Goal: Register for event/course

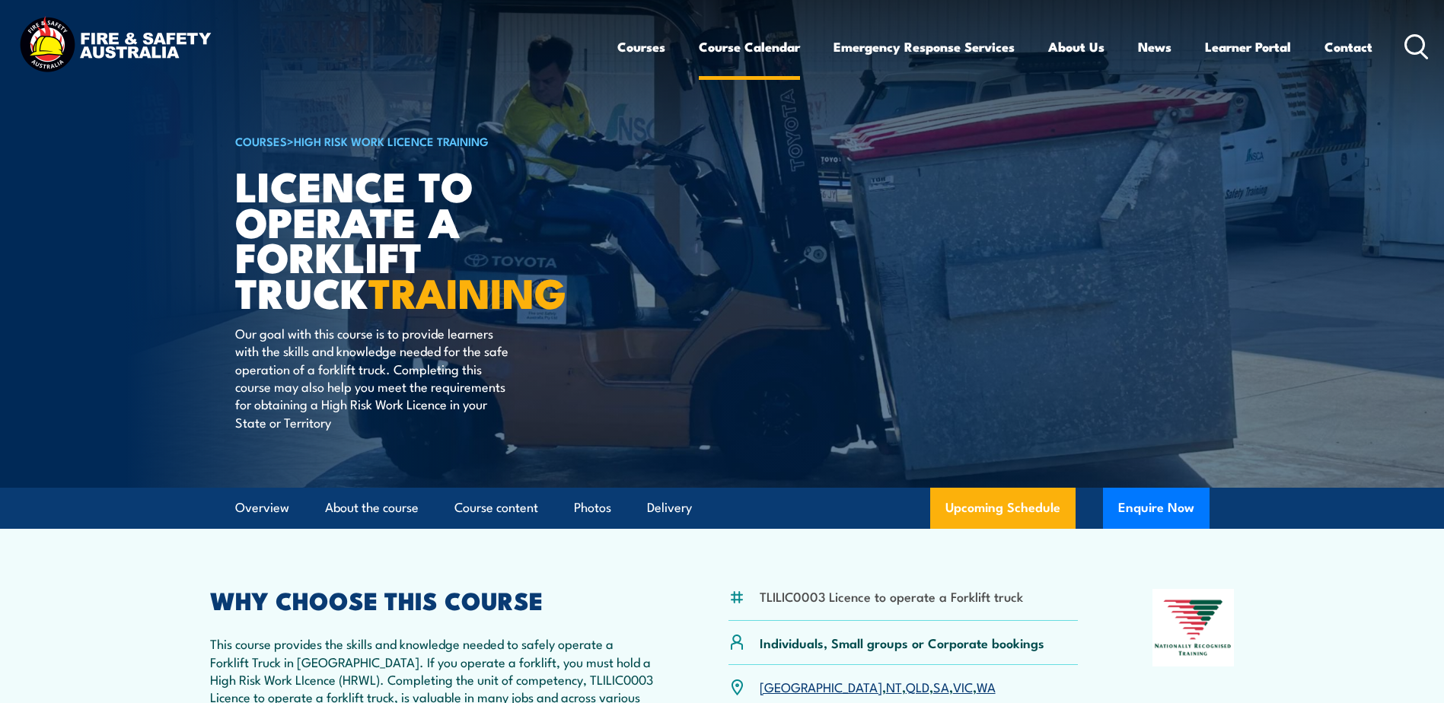
drag, startPoint x: 0, startPoint y: 0, endPoint x: 745, endPoint y: 49, distance: 746.7
click at [745, 49] on link "Course Calendar" at bounding box center [749, 47] width 101 height 40
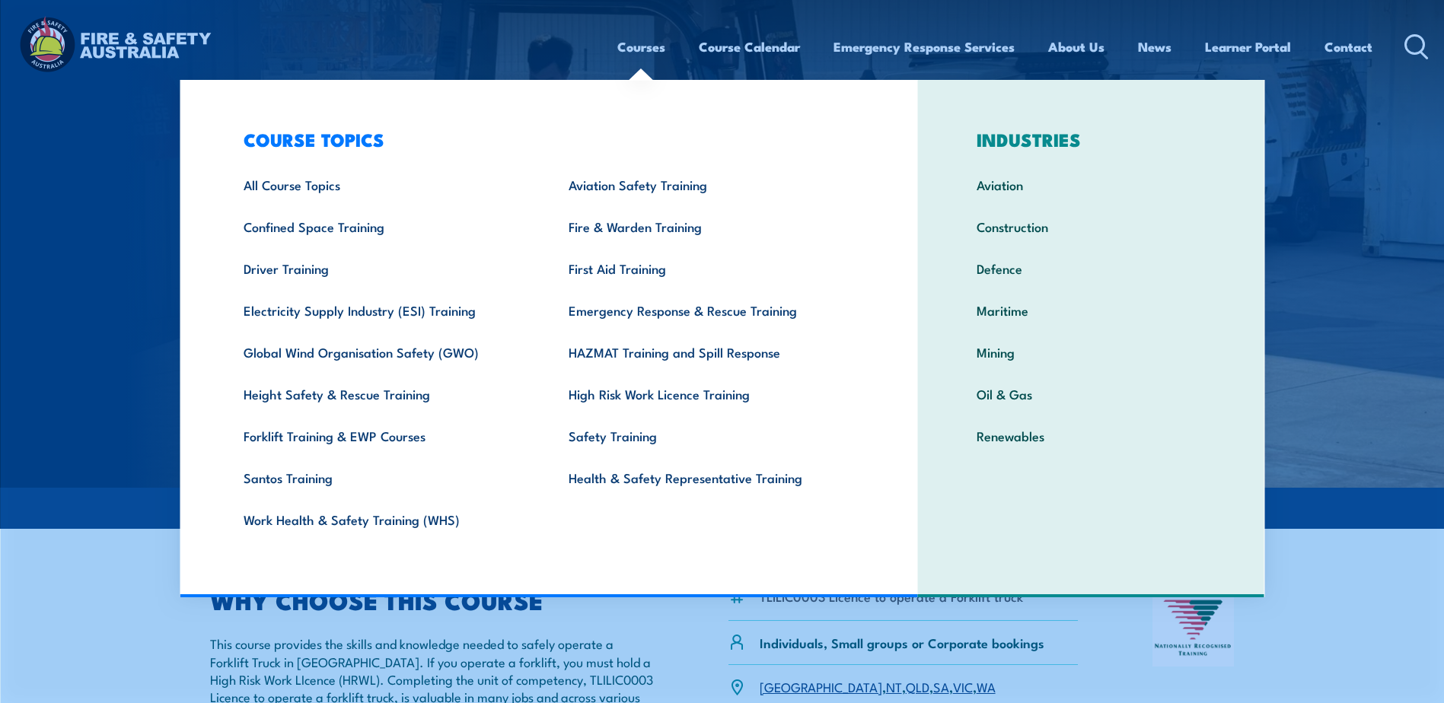
click at [617, 52] on link "Courses" at bounding box center [641, 47] width 48 height 40
click at [641, 44] on link "Courses" at bounding box center [641, 47] width 48 height 40
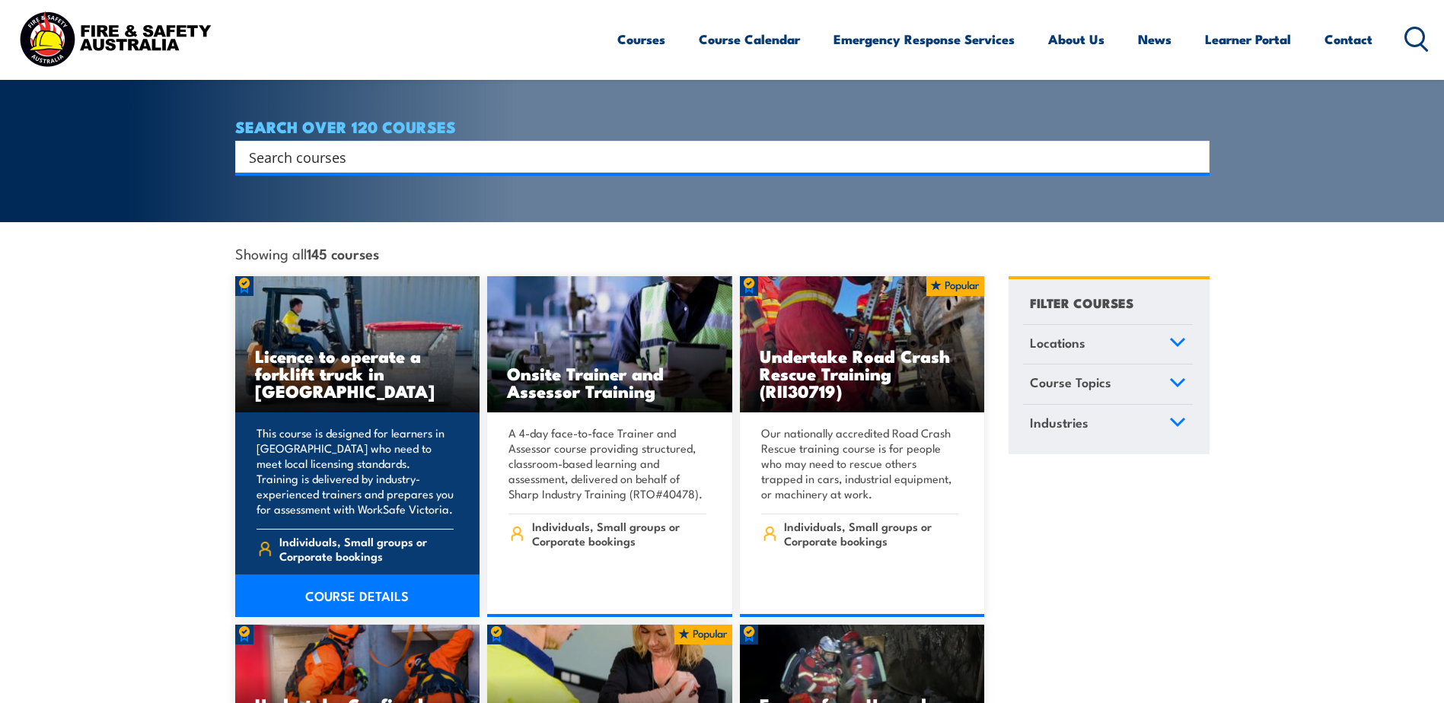
scroll to position [304, 0]
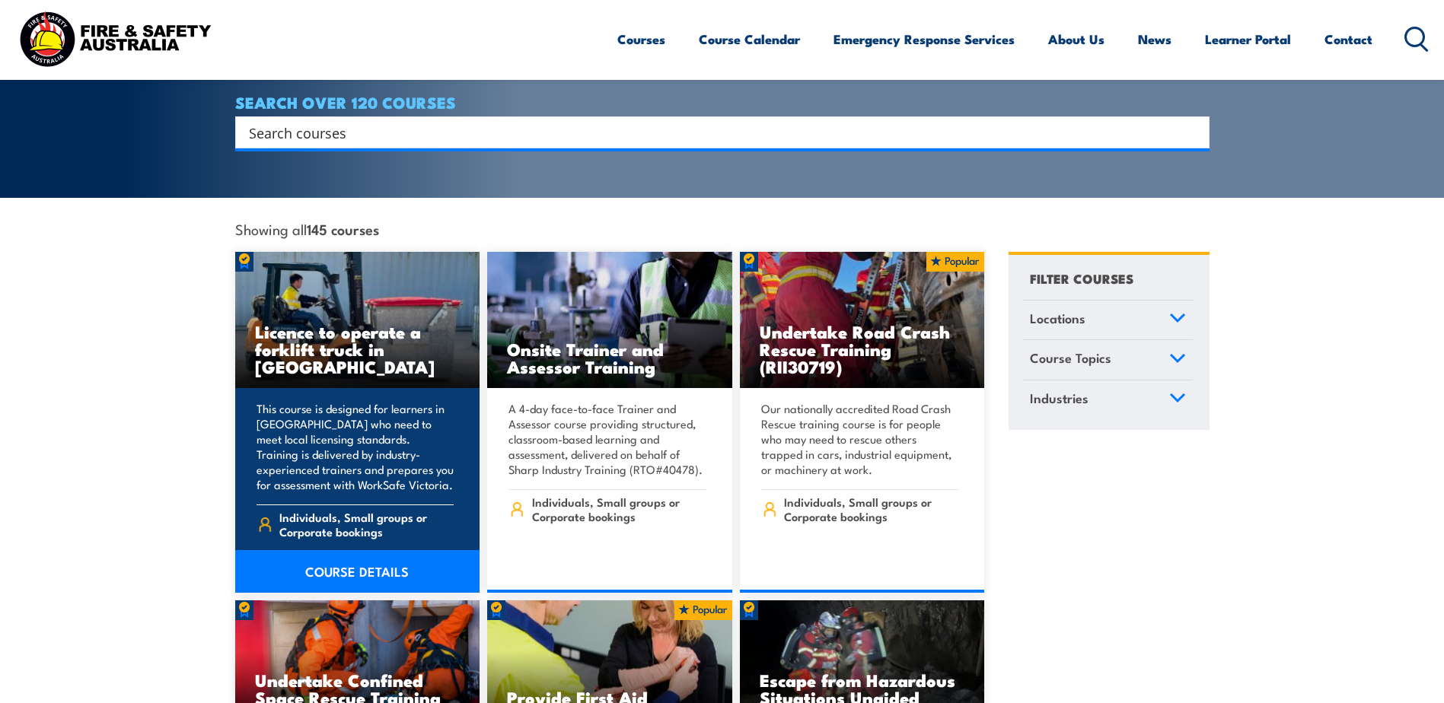
click at [363, 336] on h3 "Licence to operate a forklift truck in Victoria" at bounding box center [357, 349] width 205 height 53
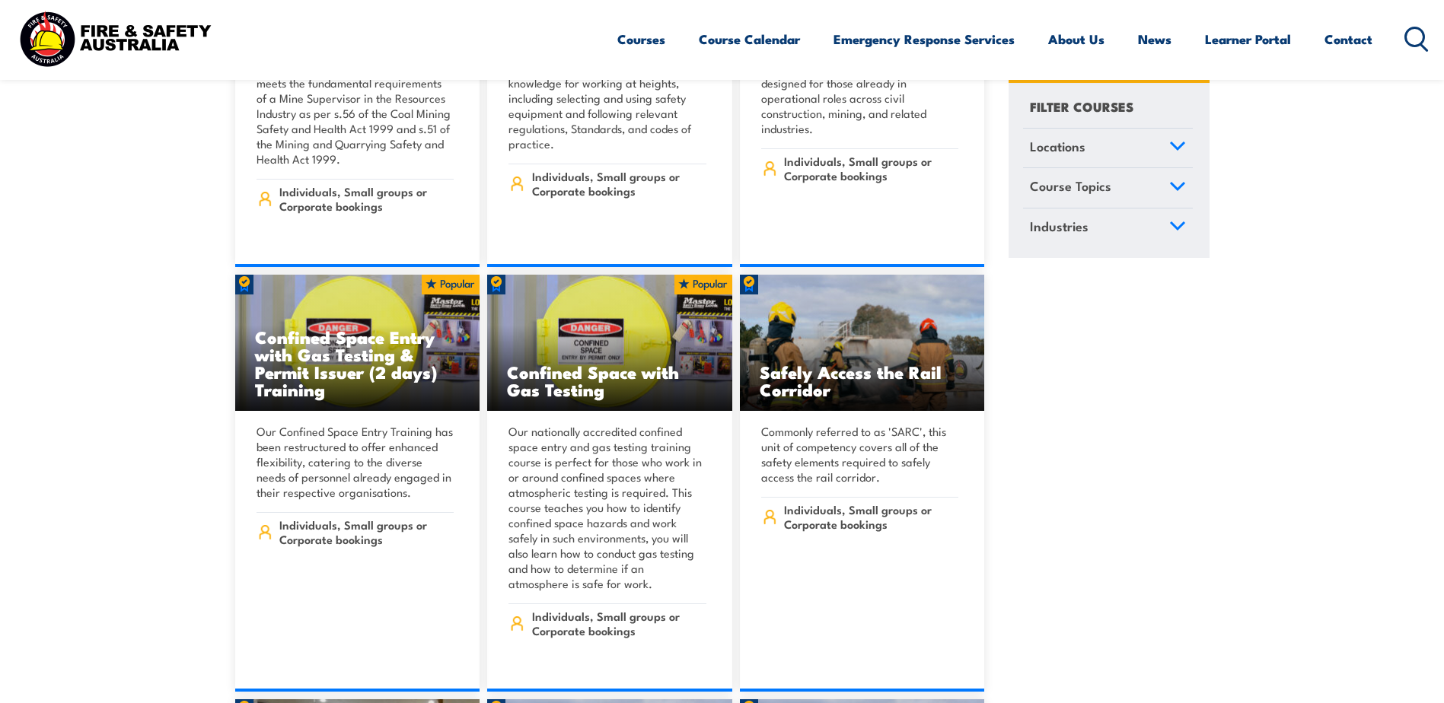
scroll to position [1522, 0]
